Goal: Information Seeking & Learning: Learn about a topic

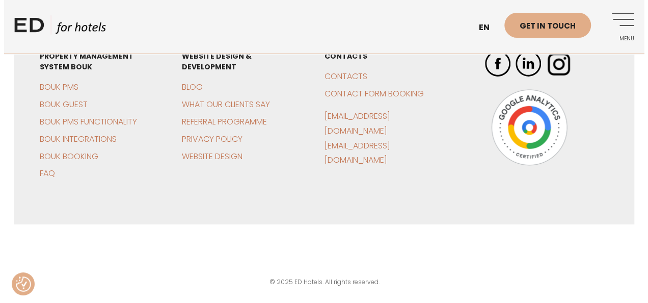
scroll to position [3494, 0]
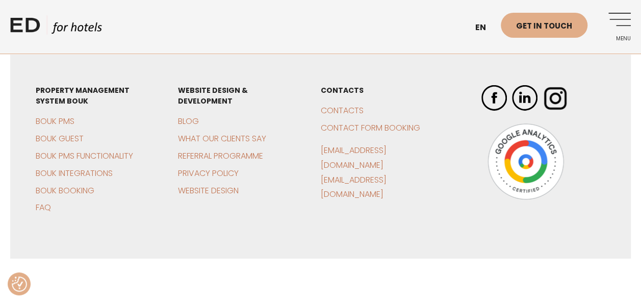
click at [624, 18] on link "Menu" at bounding box center [616, 27] width 28 height 28
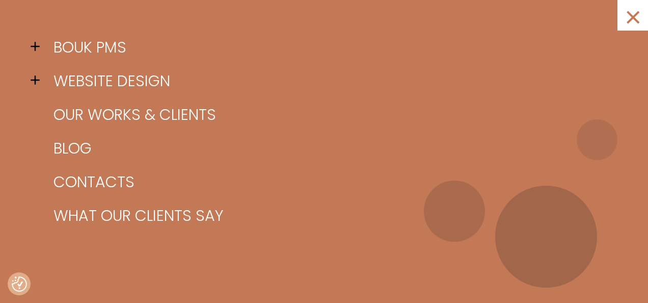
click at [37, 48] on span at bounding box center [38, 46] width 15 height 15
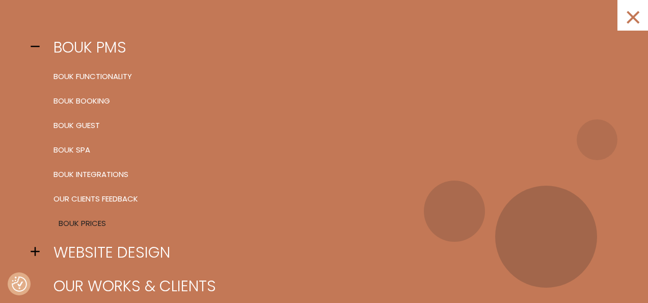
click at [85, 222] on link "BOUK Prices" at bounding box center [337, 223] width 572 height 24
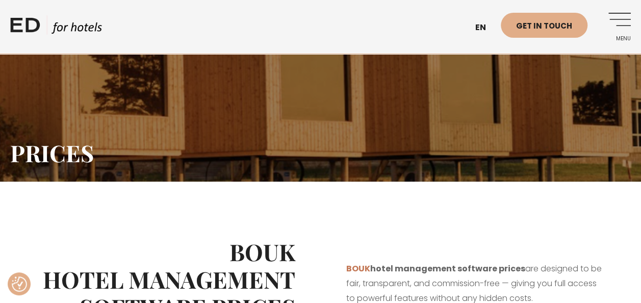
click at [624, 13] on link "Menu" at bounding box center [616, 27] width 28 height 28
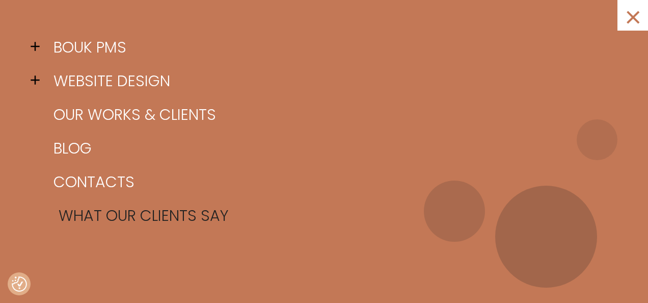
click at [117, 215] on link "What our clients say" at bounding box center [337, 216] width 572 height 34
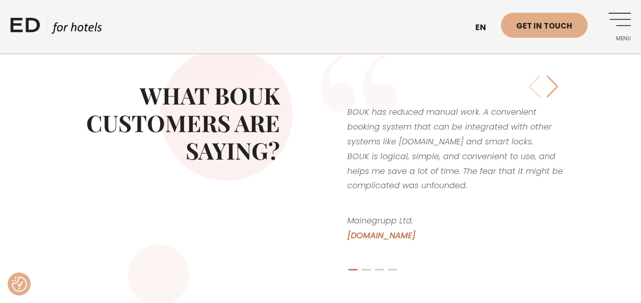
scroll to position [186, 0]
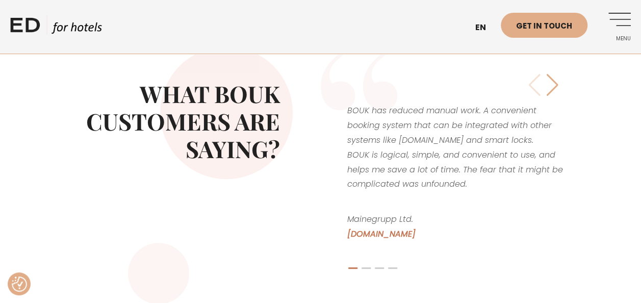
click at [552, 86] on div "Next slide" at bounding box center [552, 84] width 14 height 22
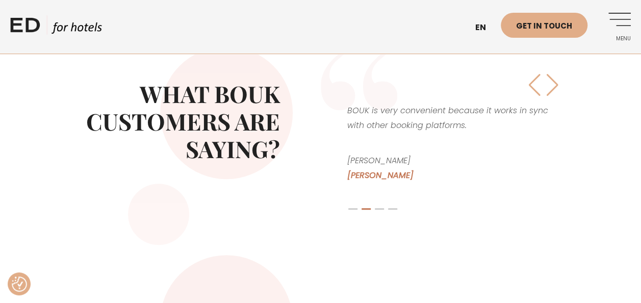
click at [552, 86] on div "Next slide" at bounding box center [552, 84] width 14 height 22
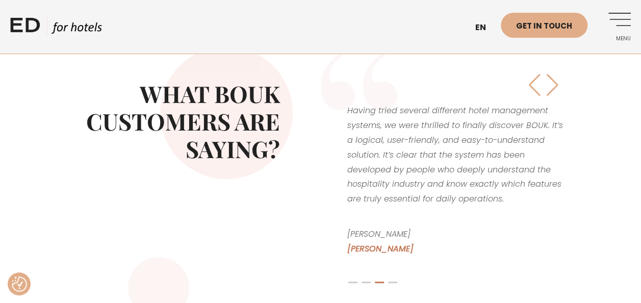
click at [552, 86] on div "Next slide" at bounding box center [552, 84] width 14 height 22
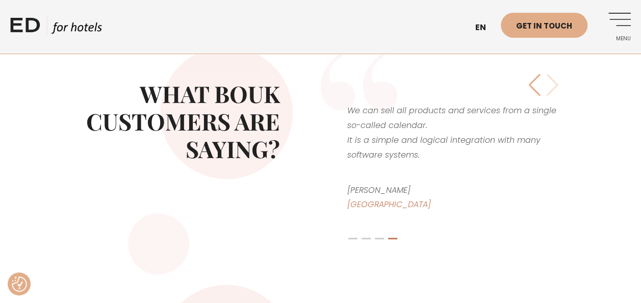
click at [552, 86] on div "BOUK has reduced manual work. A convenient booking system that can be integrate…" at bounding box center [455, 160] width 219 height 177
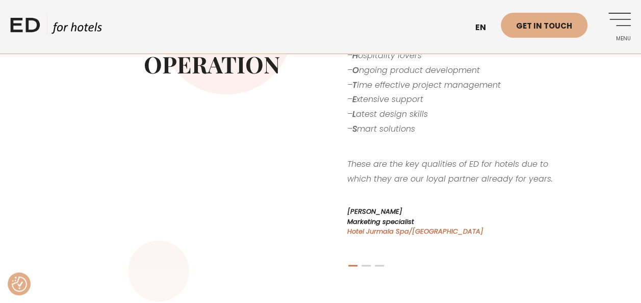
scroll to position [517, 0]
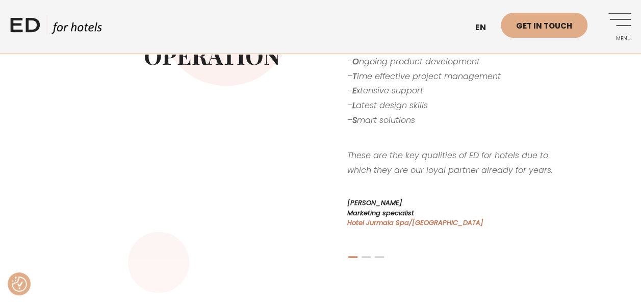
click at [365, 256] on span "Go to slide 2" at bounding box center [365, 257] width 9 height 2
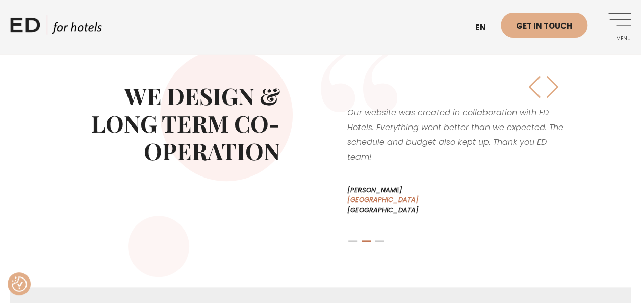
scroll to position [422, 0]
click at [378, 241] on span "Go to slide 3" at bounding box center [379, 241] width 9 height 2
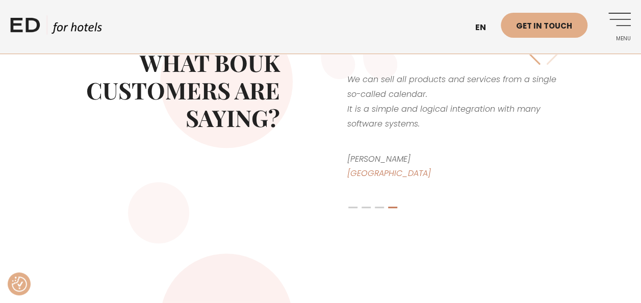
scroll to position [217, 0]
click at [353, 207] on div "– E fficient communication – D edicated team – H ospitality lovers – O ngoing p…" at bounding box center [476, 273] width 310 height 141
click at [365, 209] on div "– E fficient communication – D edicated team – H ospitality lovers – O ngoing p…" at bounding box center [476, 273] width 310 height 141
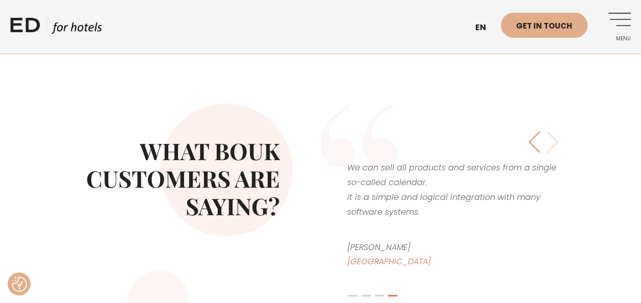
scroll to position [131, 0]
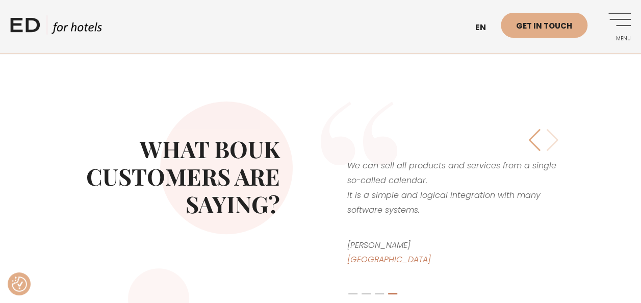
click at [532, 143] on div "Previous slide" at bounding box center [534, 139] width 14 height 22
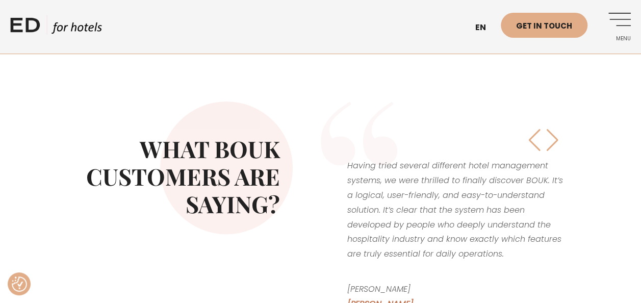
click at [532, 143] on div "Previous slide" at bounding box center [534, 139] width 14 height 22
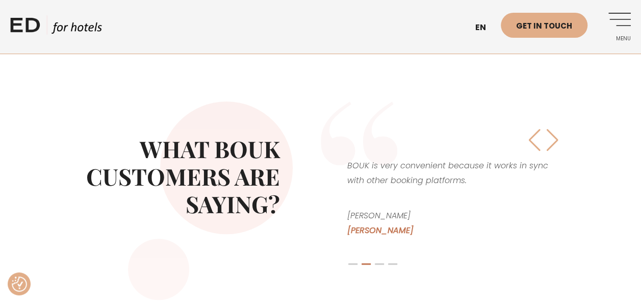
click at [532, 143] on div "Previous slide" at bounding box center [534, 139] width 14 height 22
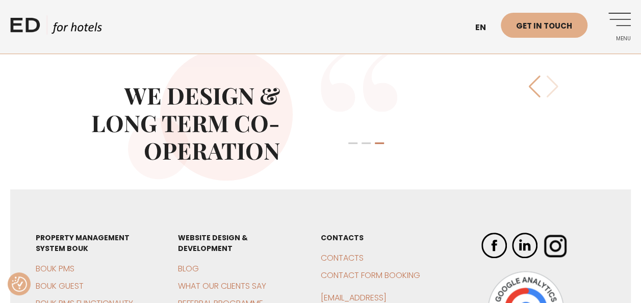
scroll to position [380, 0]
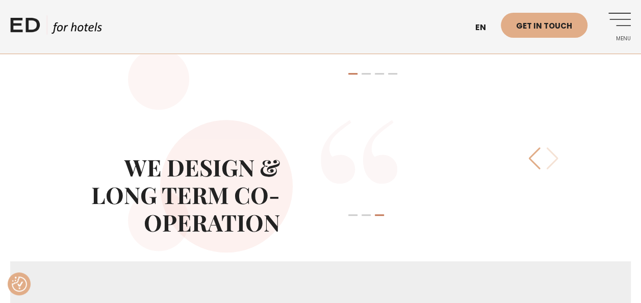
click at [534, 157] on div "Previous slide" at bounding box center [534, 158] width 14 height 22
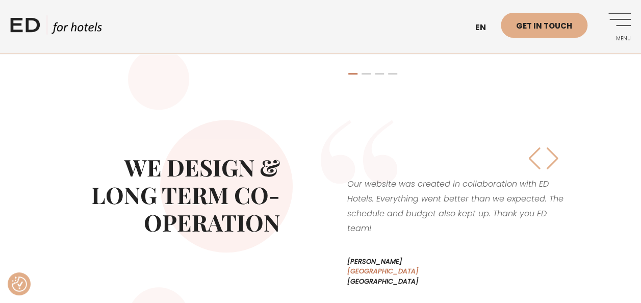
click at [534, 157] on div "Previous slide" at bounding box center [534, 158] width 14 height 22
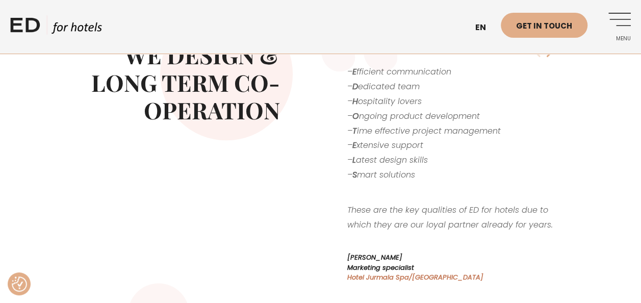
scroll to position [491, 0]
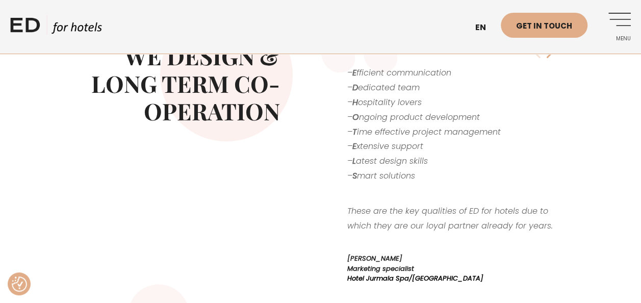
click at [393, 278] on link "Hotel Jurmala Spa/[GEOGRAPHIC_DATA]" at bounding box center [415, 278] width 136 height 10
